Goal: Navigation & Orientation: Find specific page/section

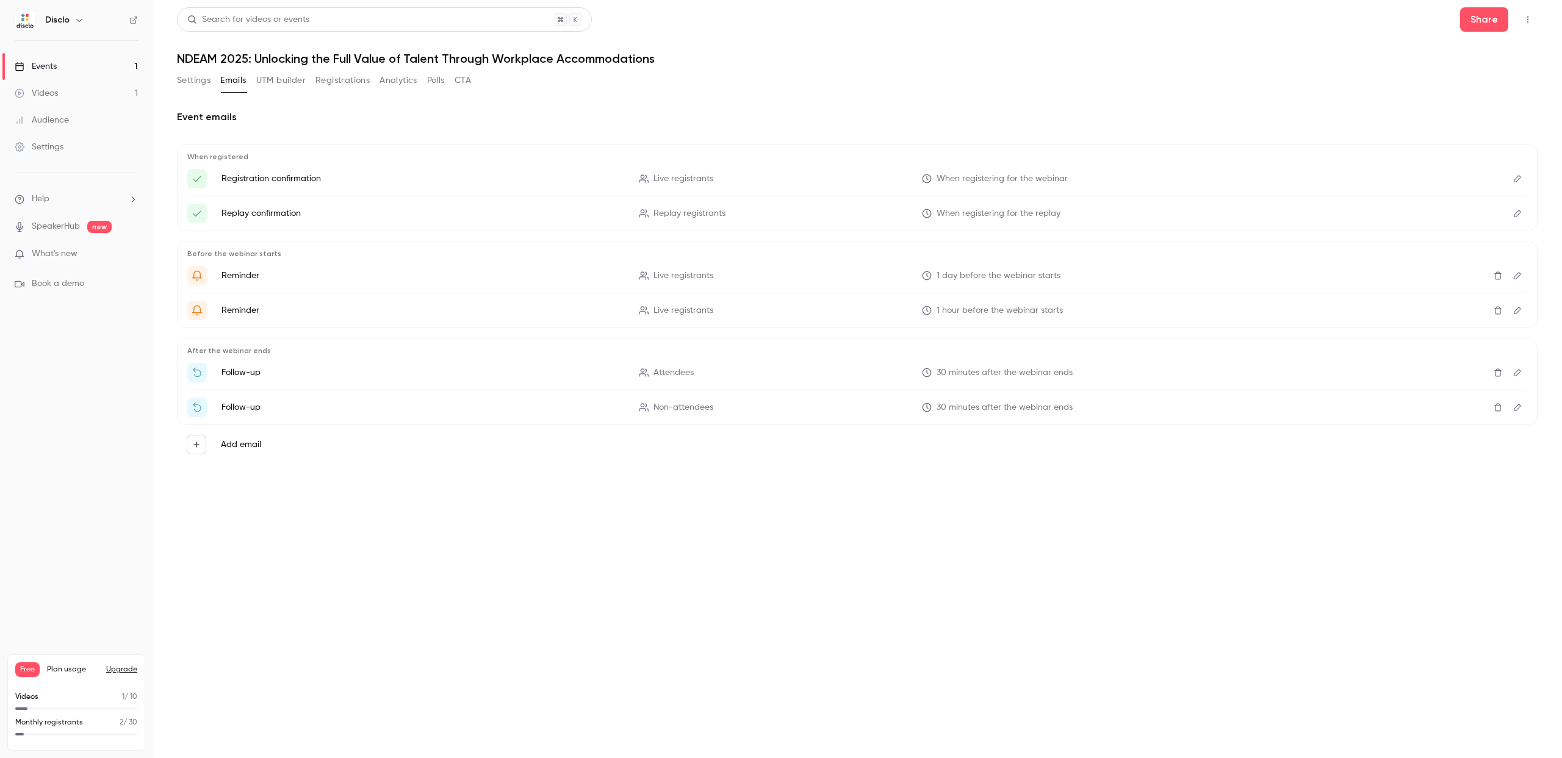
click at [196, 82] on button "Settings" at bounding box center [194, 81] width 34 height 20
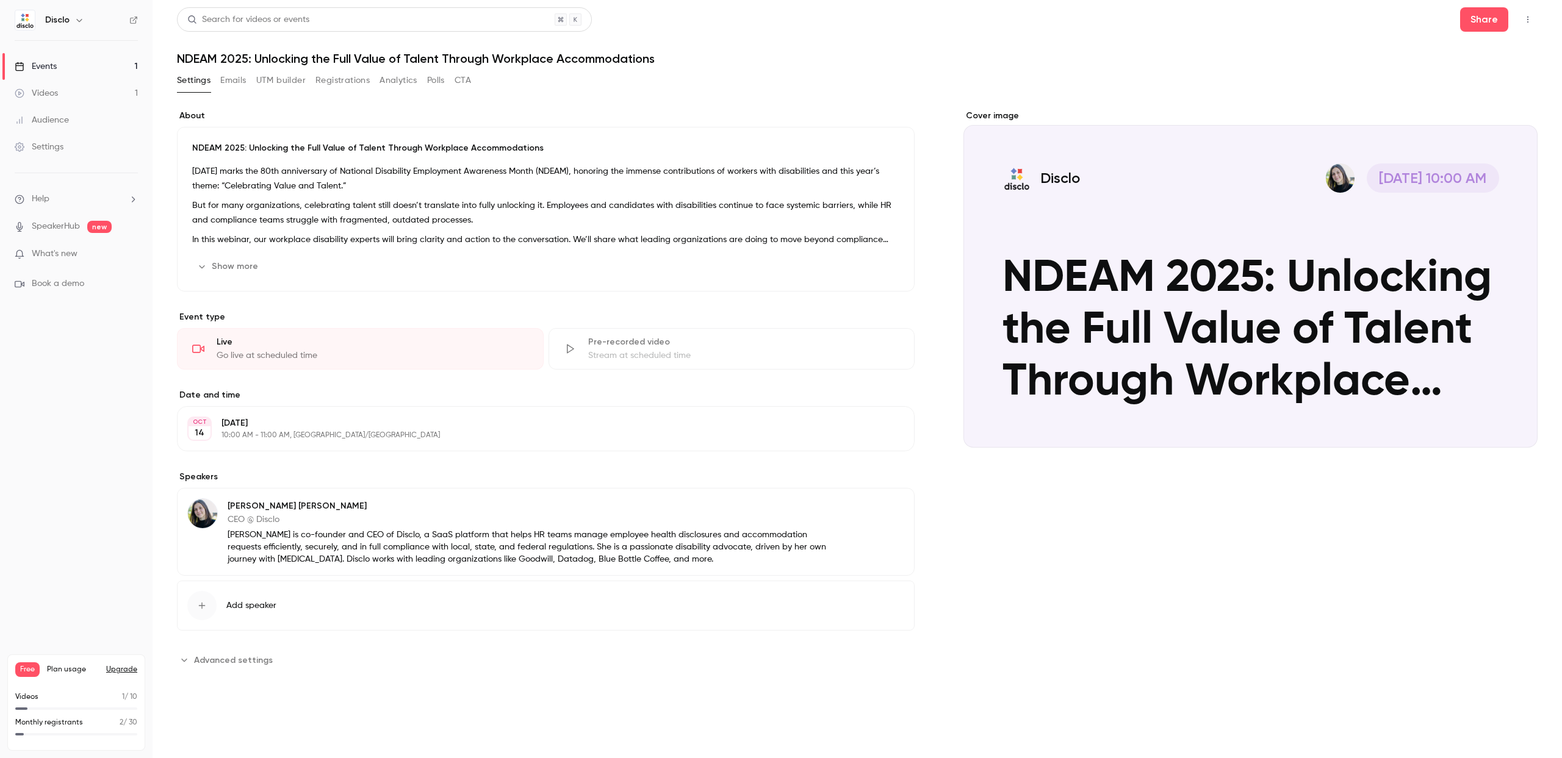
drag, startPoint x: 226, startPoint y: 665, endPoint x: 294, endPoint y: 655, distance: 68.5
click at [226, 664] on span "Advanced settings" at bounding box center [233, 660] width 79 height 13
click at [403, 82] on button "Analytics" at bounding box center [398, 81] width 38 height 20
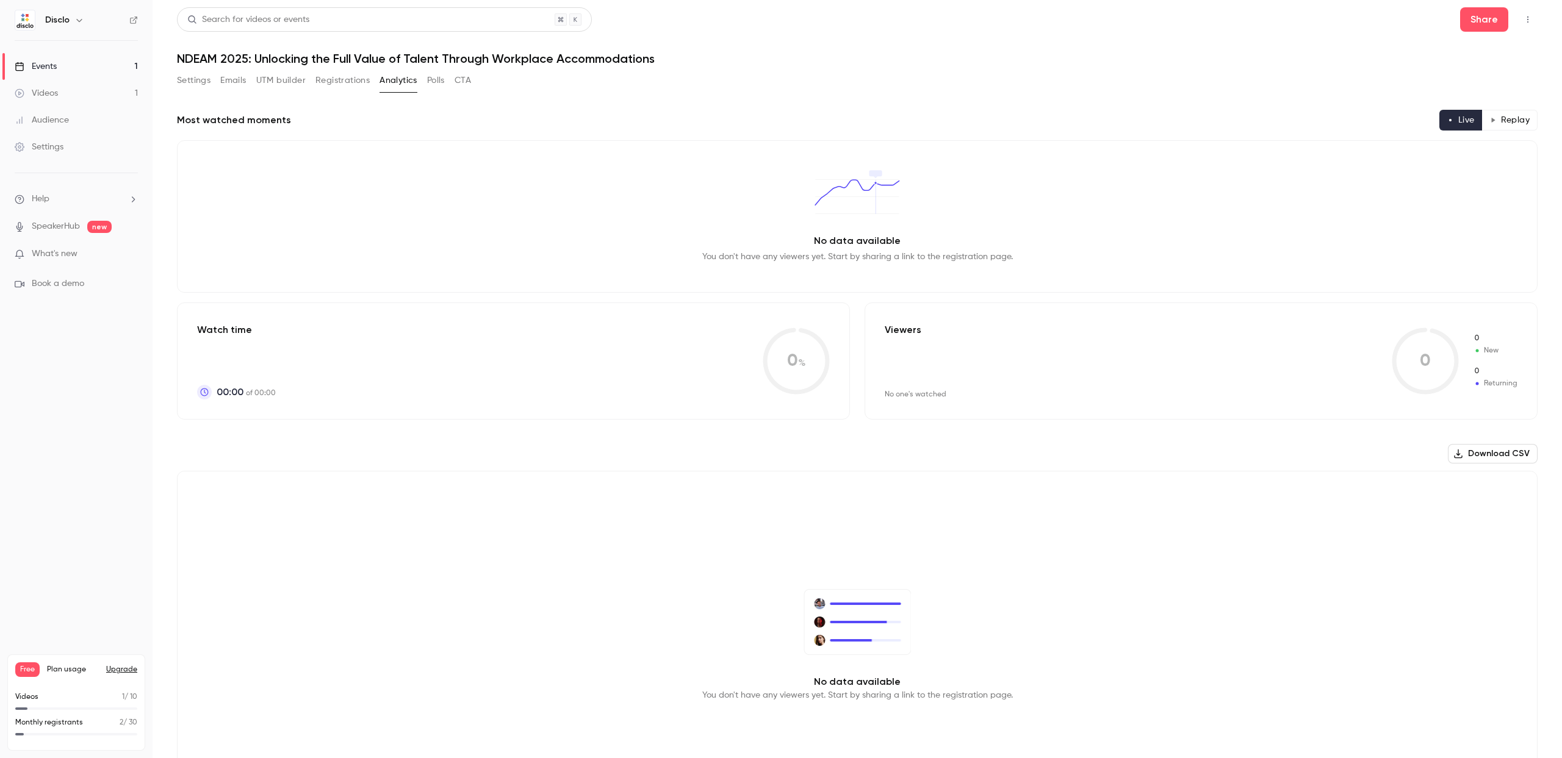
click at [435, 81] on button "Polls" at bounding box center [436, 81] width 18 height 20
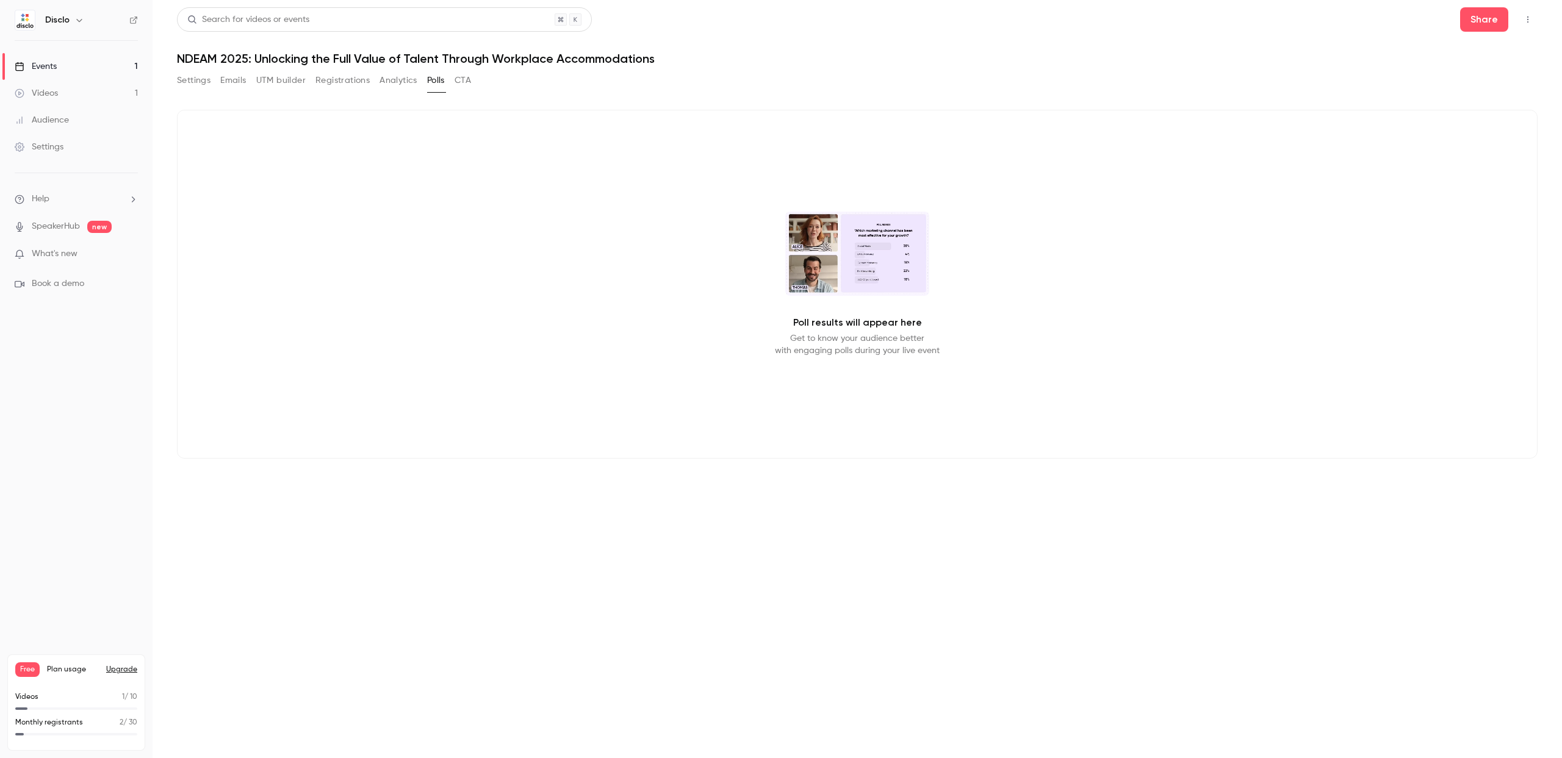
click at [459, 79] on button "CTA" at bounding box center [463, 81] width 16 height 20
click at [277, 82] on button "UTM builder" at bounding box center [280, 81] width 49 height 20
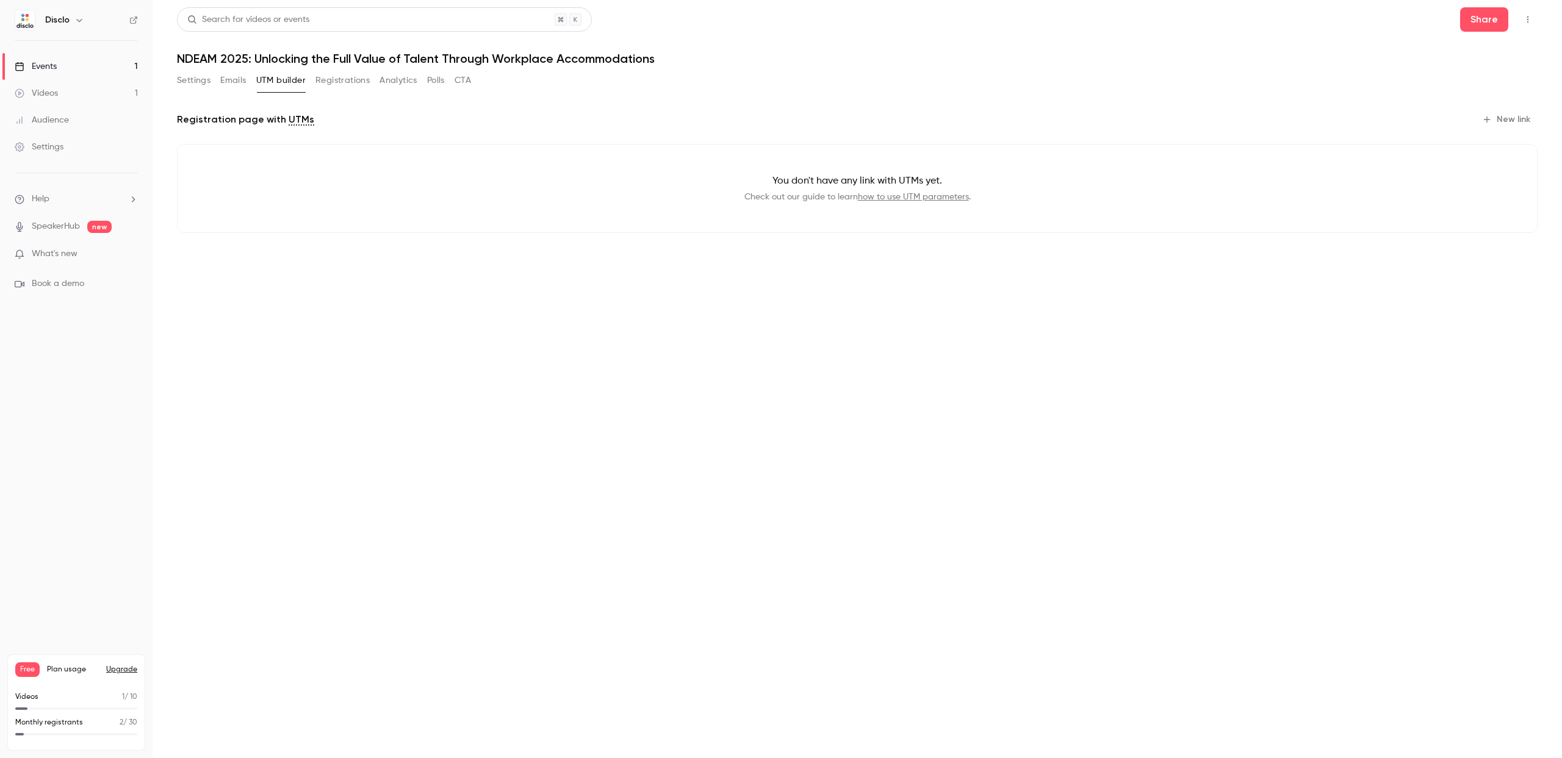
click at [351, 82] on button "Registrations" at bounding box center [342, 81] width 54 height 20
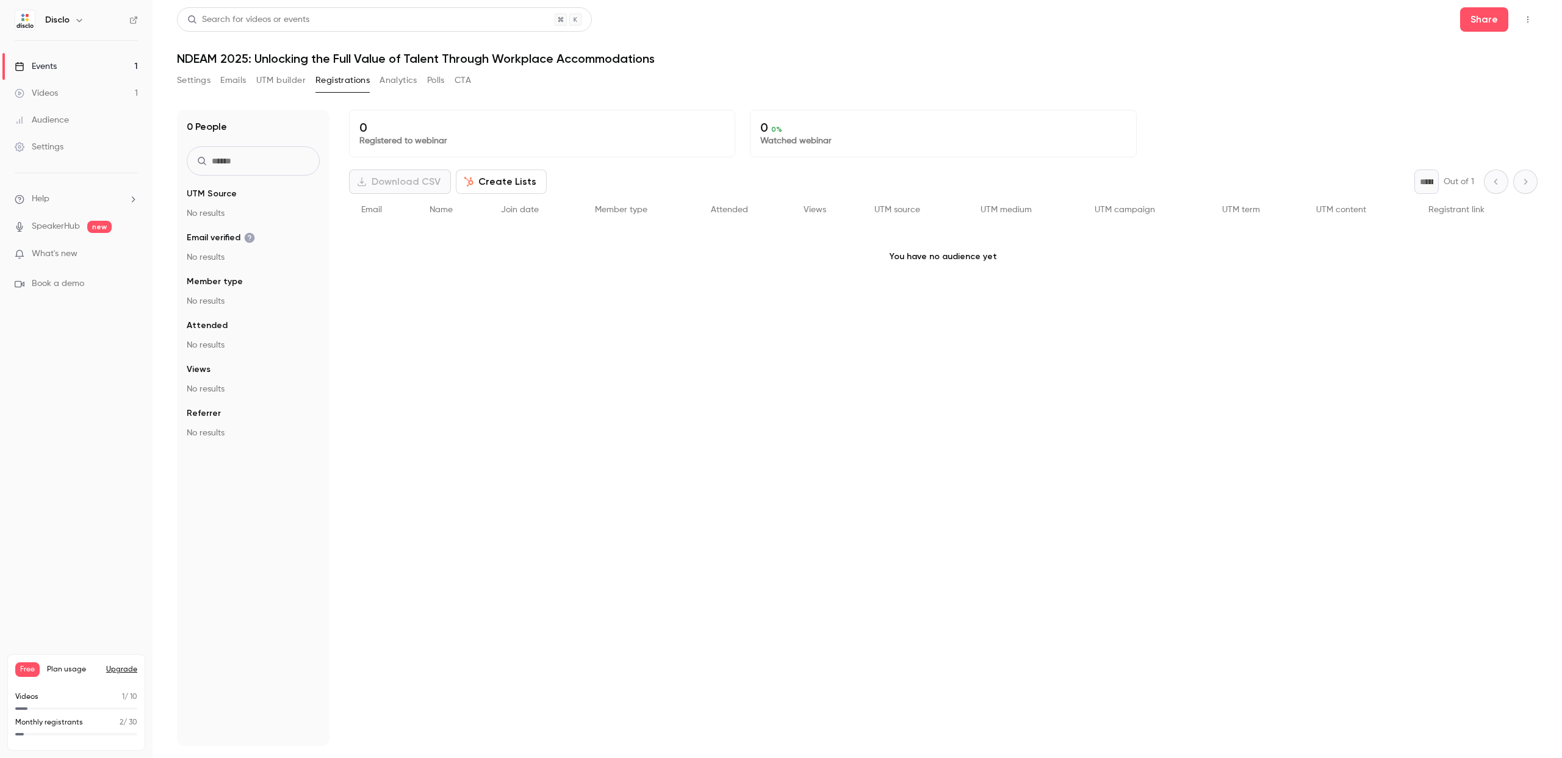
click at [51, 63] on div "Events" at bounding box center [36, 66] width 42 height 12
